Goal: Information Seeking & Learning: Learn about a topic

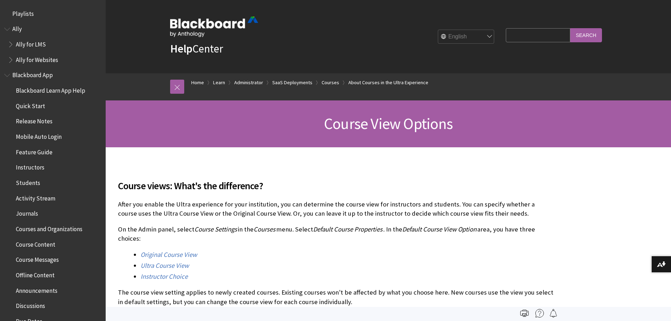
scroll to position [898, 0]
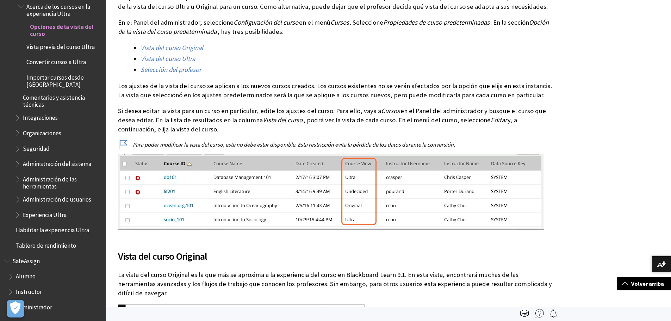
scroll to position [71, 0]
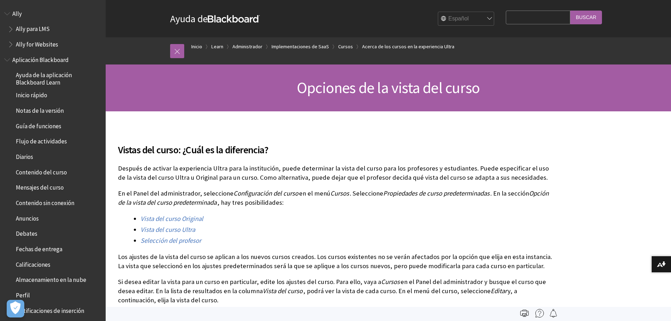
scroll to position [814, 0]
